Goal: Contribute content: Contribute content

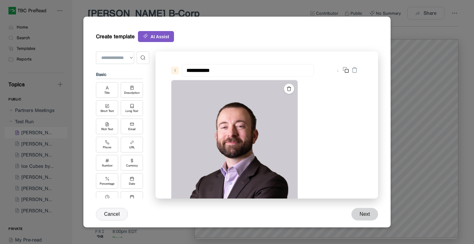
scroll to position [110, 0]
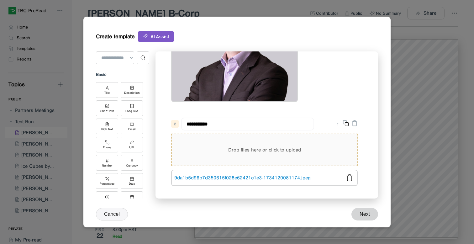
click at [244, 143] on div "Drop files here or click to upload" at bounding box center [264, 149] width 185 height 31
click at [242, 179] on link "9da1b5d96b7d350615f028e62421c1e3-1734120081174.jpeg" at bounding box center [257, 178] width 167 height 6
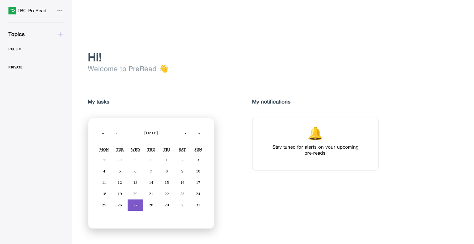
click at [61, 32] on icon at bounding box center [60, 34] width 7 height 7
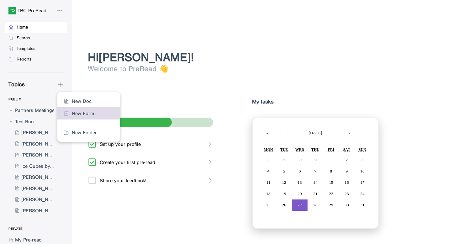
click at [80, 115] on div "New Form" at bounding box center [83, 113] width 22 height 6
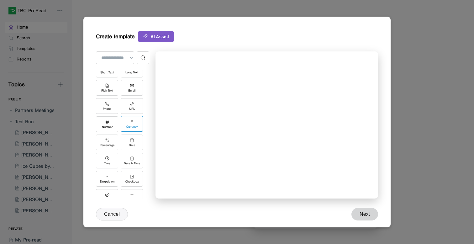
scroll to position [88, 0]
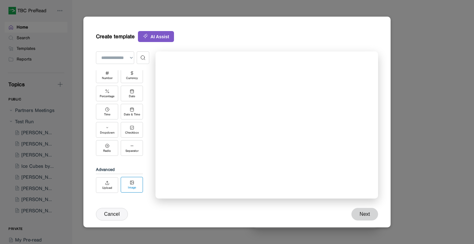
click at [132, 183] on div "Image" at bounding box center [132, 185] width 22 height 16
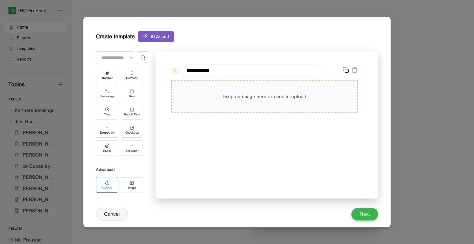
click at [111, 184] on div "Upload" at bounding box center [107, 185] width 22 height 16
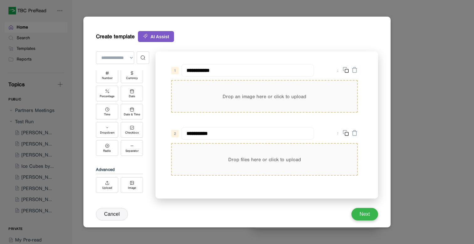
click at [213, 105] on div "Drop an image here or click to upload" at bounding box center [264, 96] width 185 height 31
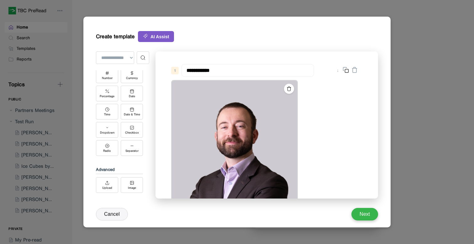
click at [223, 161] on img at bounding box center [235, 146] width 126 height 130
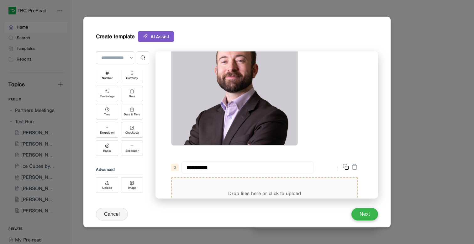
scroll to position [94, 0]
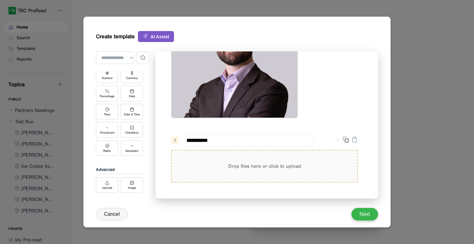
click at [230, 147] on div "**********" at bounding box center [264, 160] width 199 height 58
click at [229, 155] on div "Drop files here or click to upload" at bounding box center [264, 166] width 185 height 31
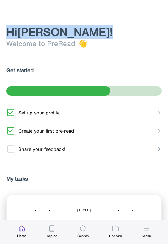
click at [167, 32] on html "TBC PreRead Home Search Templates Reports Topics PUBLIC Partners Meetings Test …" at bounding box center [84, 122] width 168 height 244
click at [167, 31] on html "TBC PreRead Home Search Templates Reports Topics PUBLIC Partners Meetings Test …" at bounding box center [84, 122] width 168 height 244
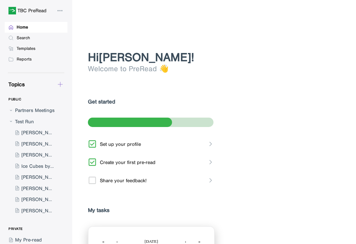
click at [63, 82] on icon at bounding box center [60, 84] width 7 height 7
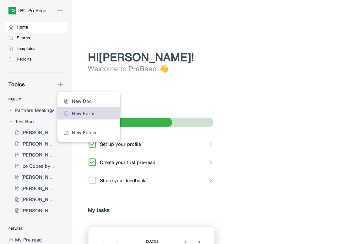
click at [73, 108] on div "New Form" at bounding box center [88, 113] width 63 height 12
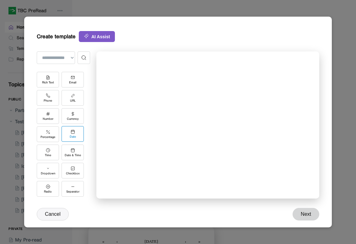
scroll to position [88, 0]
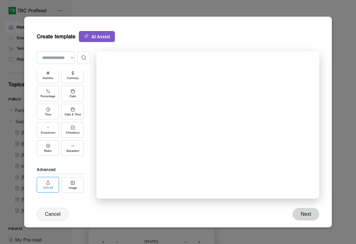
click at [54, 185] on div "Upload" at bounding box center [48, 185] width 22 height 16
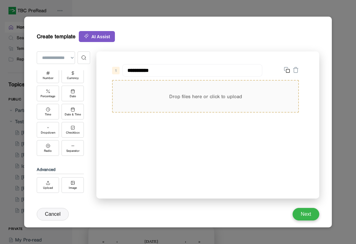
click at [156, 98] on div "Drop files here or click to upload" at bounding box center [205, 96] width 185 height 31
